Goal: Task Accomplishment & Management: Use online tool/utility

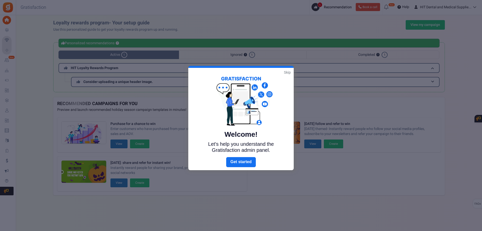
click at [288, 69] on div "Welcome! Let's help you understand the Gratisfaction admin panel." at bounding box center [241, 112] width 106 height 89
click at [288, 70] on div "Welcome! Let's help you understand the Gratisfaction admin panel." at bounding box center [241, 112] width 106 height 89
click at [288, 71] on link "Skip" at bounding box center [287, 72] width 7 height 5
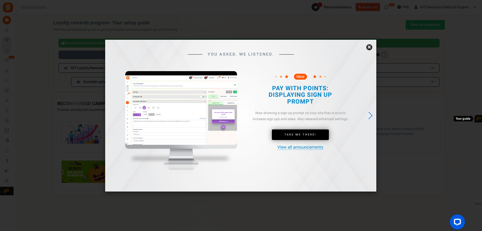
click at [368, 49] on link "×" at bounding box center [369, 47] width 6 height 6
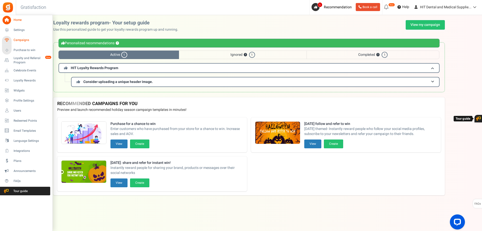
click at [10, 37] on link "Campaigns" at bounding box center [26, 40] width 48 height 9
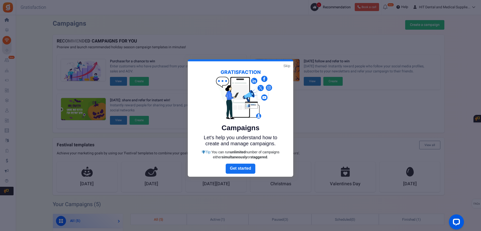
click at [289, 63] on div "Campaigns Let's help you understand how to create and manage campaigns. Tip: Yo…" at bounding box center [241, 112] width 106 height 102
click at [287, 66] on link "Skip" at bounding box center [287, 65] width 7 height 5
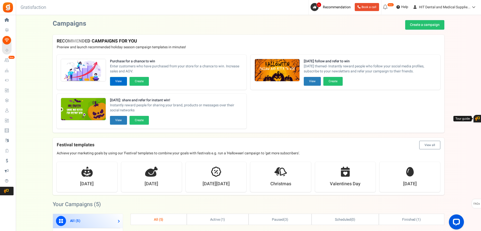
click at [112, 82] on button "View" at bounding box center [118, 81] width 17 height 9
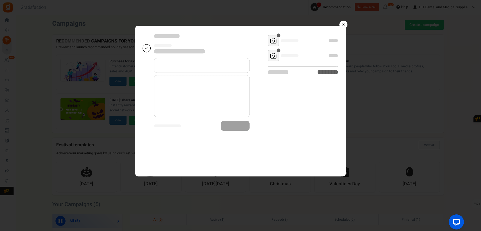
drag, startPoint x: 344, startPoint y: 22, endPoint x: 309, endPoint y: 66, distance: 56.6
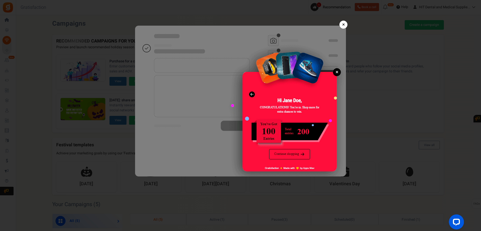
click at [309, 66] on div "× Purchase for a chance to win Use this template" at bounding box center [240, 88] width 481 height 176
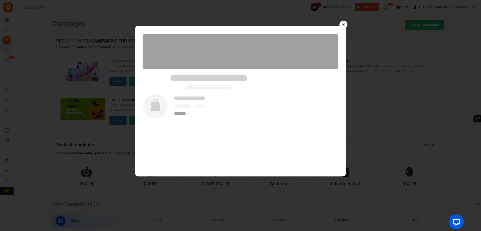
click at [344, 24] on link "×" at bounding box center [344, 25] width 8 height 8
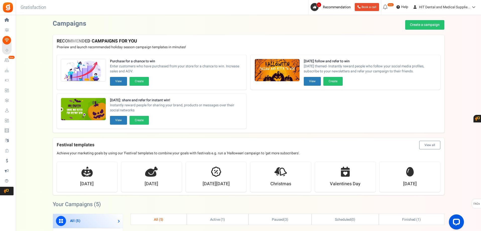
click at [286, 101] on div "Purchase for a chance to win Enter customers who have purchased from your store…" at bounding box center [249, 92] width 392 height 82
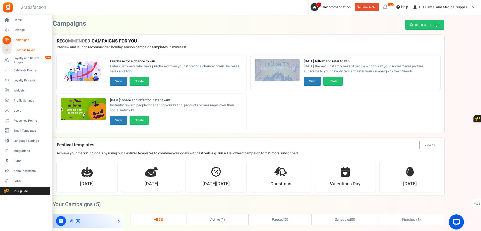
click at [7, 50] on icon at bounding box center [6, 50] width 7 height 7
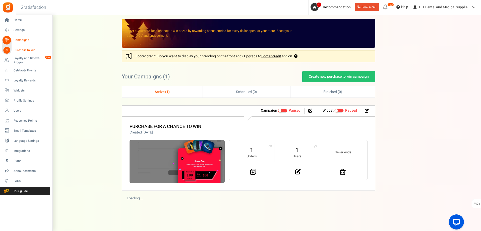
click at [18, 38] on span "Campaigns" at bounding box center [31, 40] width 35 height 4
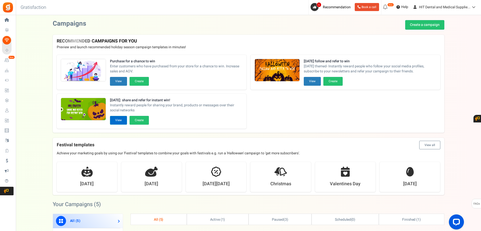
click at [120, 119] on button "View" at bounding box center [118, 120] width 17 height 9
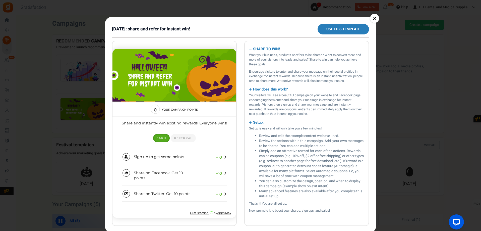
click at [399, 91] on div "× [DATE]: share and refer for instant win! Use this template SHARE TO WIN! Want…" at bounding box center [240, 115] width 481 height 231
click at [374, 15] on link "×" at bounding box center [374, 18] width 9 height 9
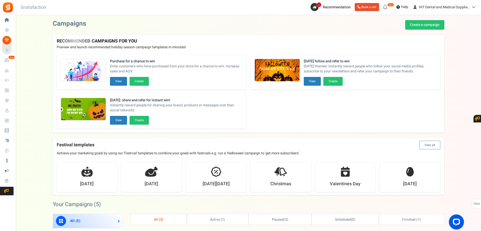
drag, startPoint x: 392, startPoint y: 45, endPoint x: 396, endPoint y: 49, distance: 5.0
click at [396, 49] on p "Preview and launch recommended holiday season campaign templates in minutes!" at bounding box center [249, 47] width 384 height 5
drag, startPoint x: 435, startPoint y: 64, endPoint x: 411, endPoint y: 75, distance: 25.6
click at [411, 75] on div "[DATE] follow and refer to win [DATE] themed- Instantly reward people who follo…" at bounding box center [370, 68] width 133 height 18
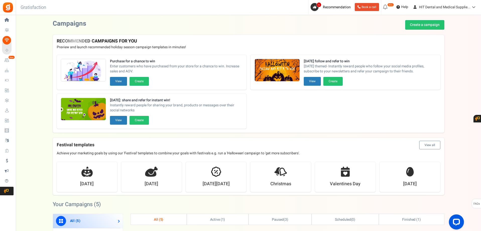
click at [411, 75] on div "[DATE] follow and refer to win [DATE] themed- Instantly reward people who follo…" at bounding box center [370, 68] width 133 height 18
click at [411, 71] on span "[DATE] themed- Instantly reward people who follow your social media profiles, s…" at bounding box center [370, 69] width 133 height 10
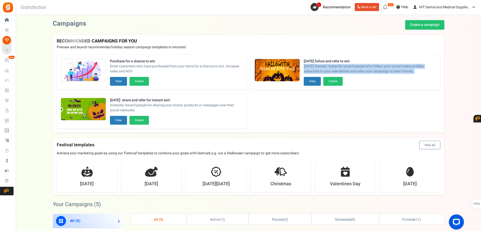
click at [411, 71] on span "[DATE] themed- Instantly reward people who follow your social media profiles, s…" at bounding box center [370, 69] width 133 height 10
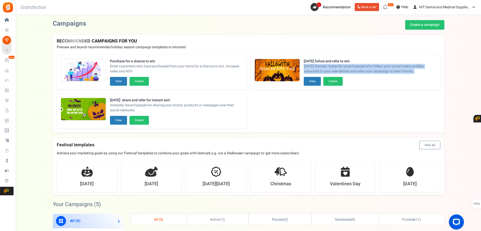
click at [411, 71] on span "[DATE] themed- Instantly reward people who follow your social media profiles, s…" at bounding box center [370, 69] width 133 height 10
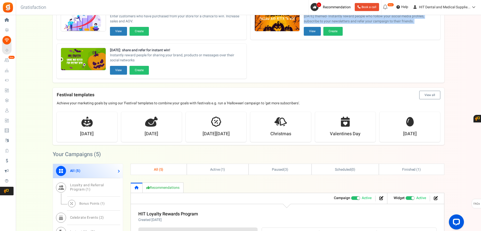
scroll to position [50, 0]
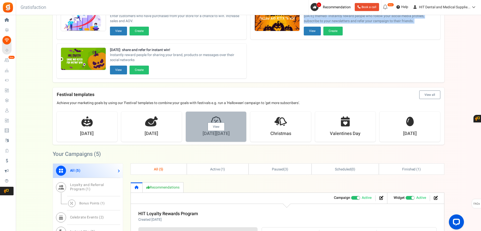
click at [209, 127] on link "View" at bounding box center [216, 126] width 17 height 9
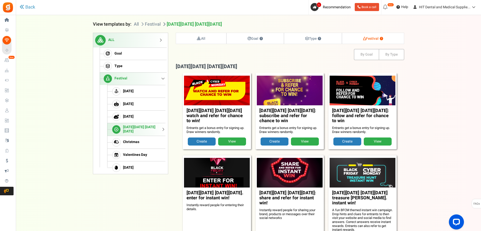
scroll to position [51, 0]
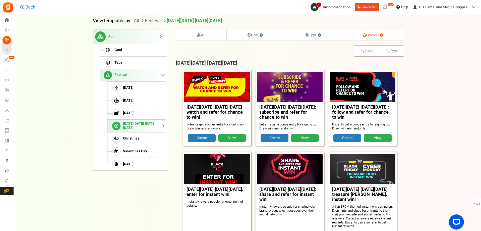
click at [296, 136] on link "View" at bounding box center [305, 138] width 28 height 8
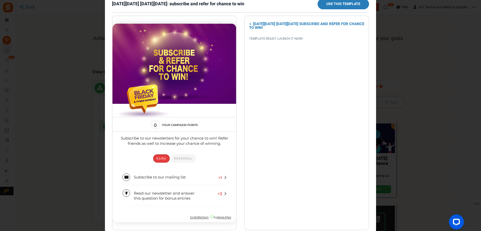
scroll to position [0, 0]
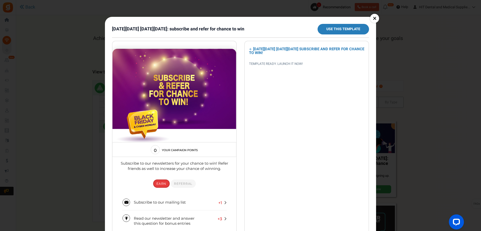
click at [379, 17] on div "× [DATE][DATE] [DATE][DATE]: subscribe and refer for chance to win Use this tem…" at bounding box center [240, 115] width 481 height 231
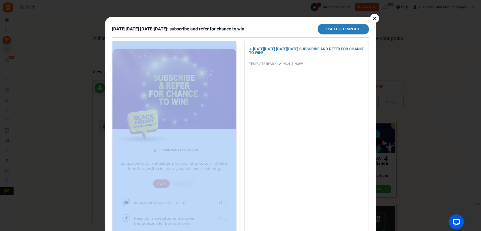
click at [378, 17] on div "× [DATE][DATE] [DATE][DATE]: subscribe and refer for chance to win Use this tem…" at bounding box center [240, 115] width 481 height 231
click at [377, 18] on link "×" at bounding box center [374, 18] width 9 height 9
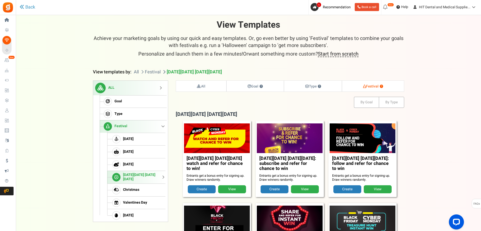
click at [377, 18] on div at bounding box center [240, 115] width 481 height 231
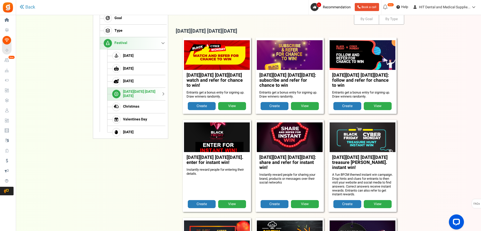
scroll to position [100, 0]
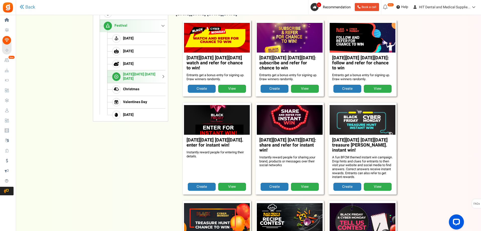
click at [433, 111] on div "× Choose the type of campaign you’d like to set up Instant win Instantly reward…" at bounding box center [249, 200] width 402 height 560
